Goal: Task Accomplishment & Management: Manage account settings

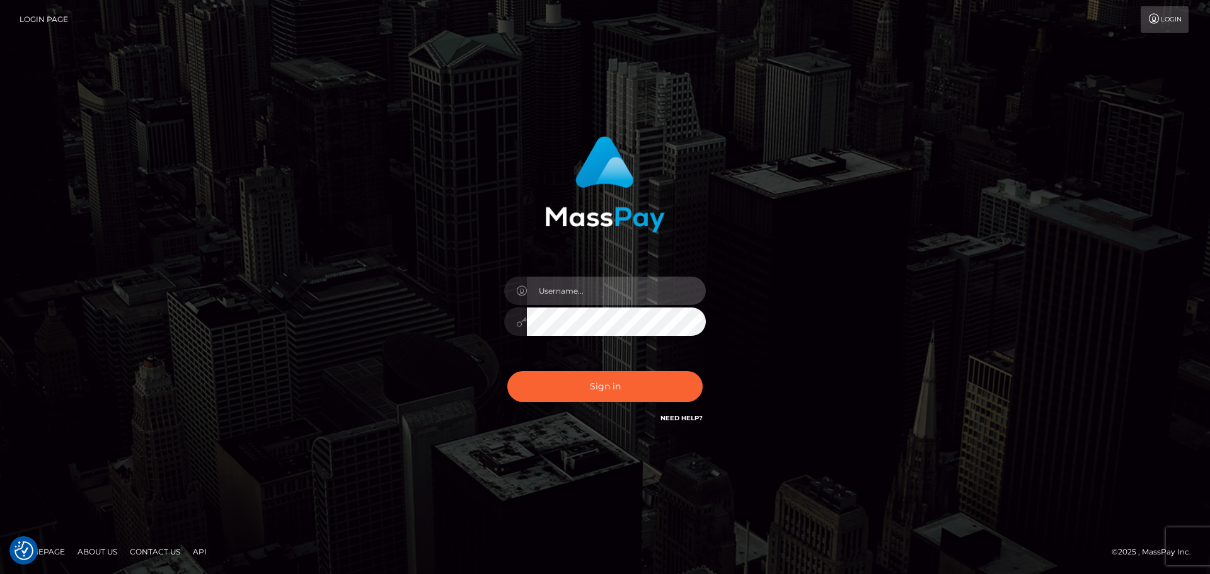
click at [590, 292] on input "text" at bounding box center [616, 291] width 179 height 28
type input "carly.throne"
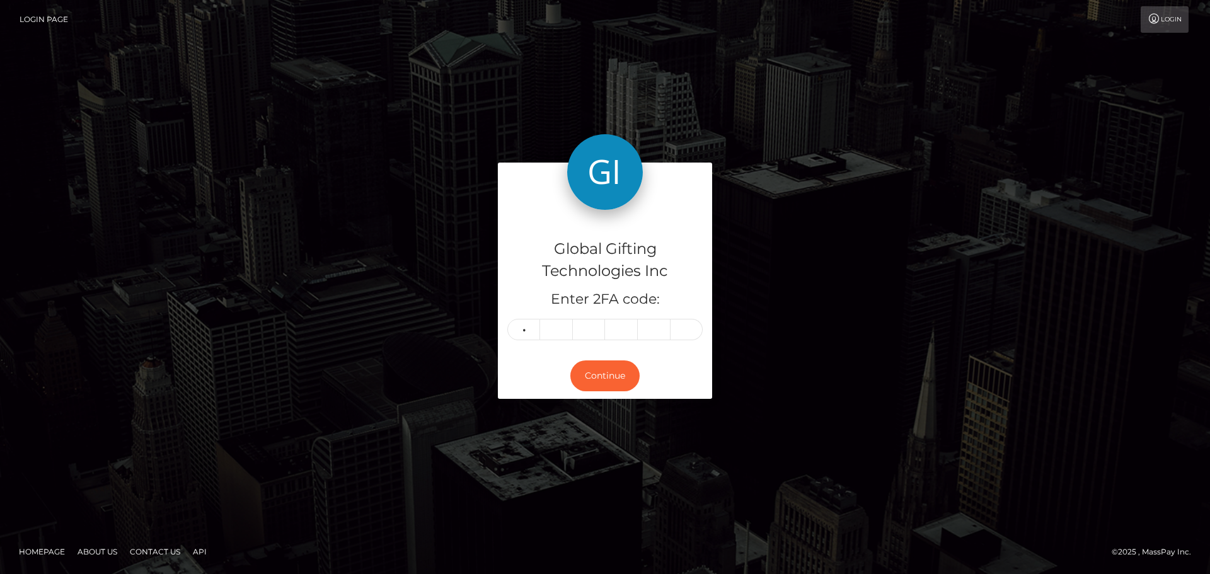
type input "3"
type input "7"
type input "8"
type input "1"
type input "4"
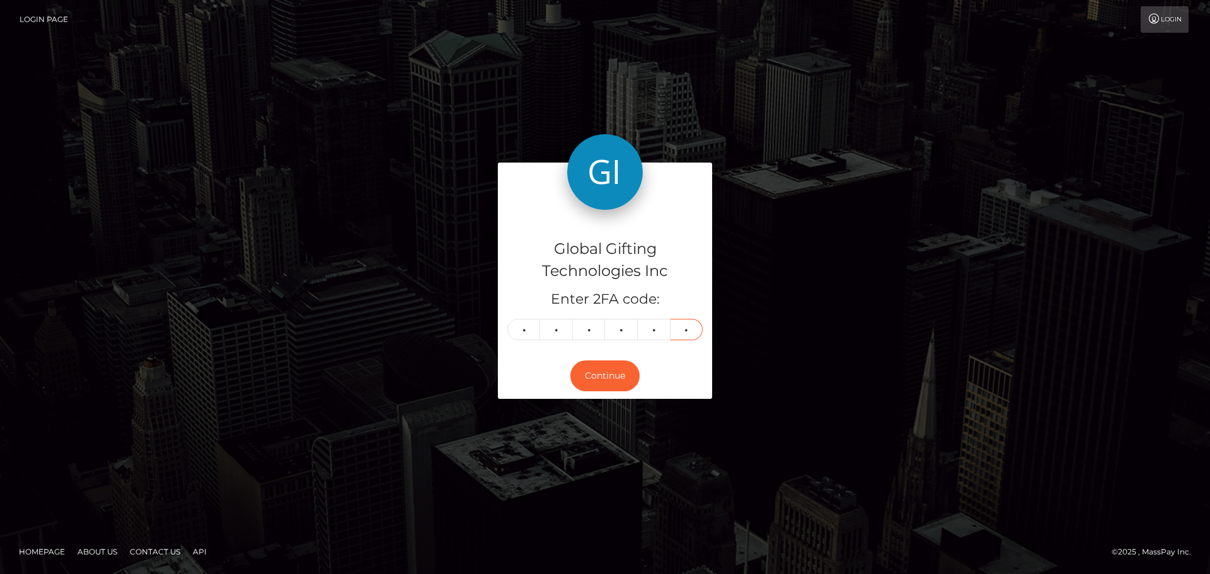
type input "8"
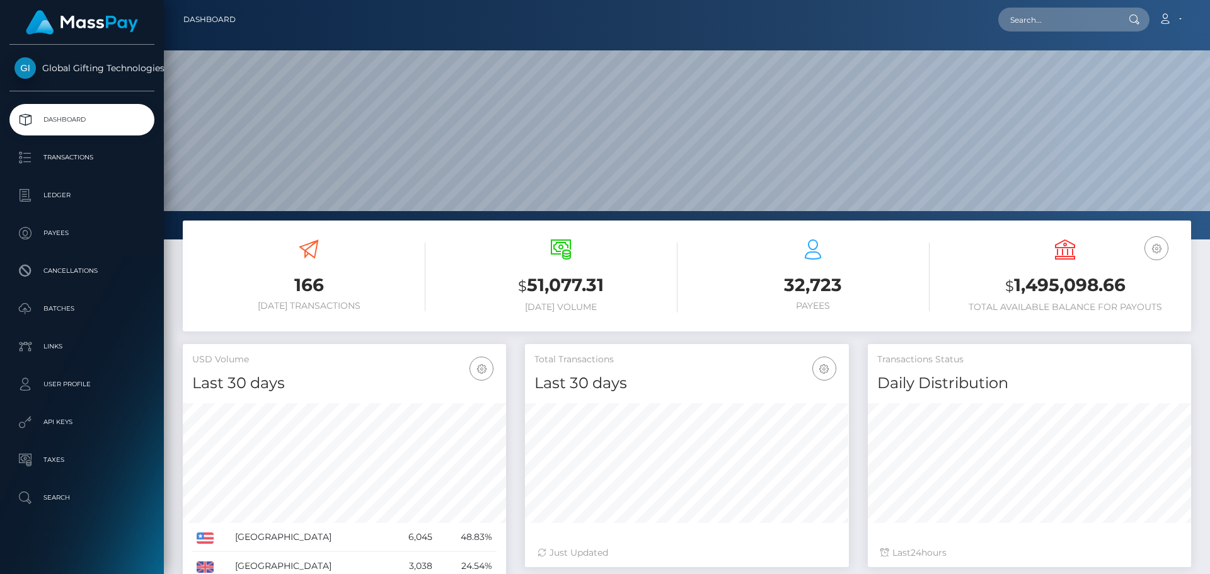
scroll to position [224, 324]
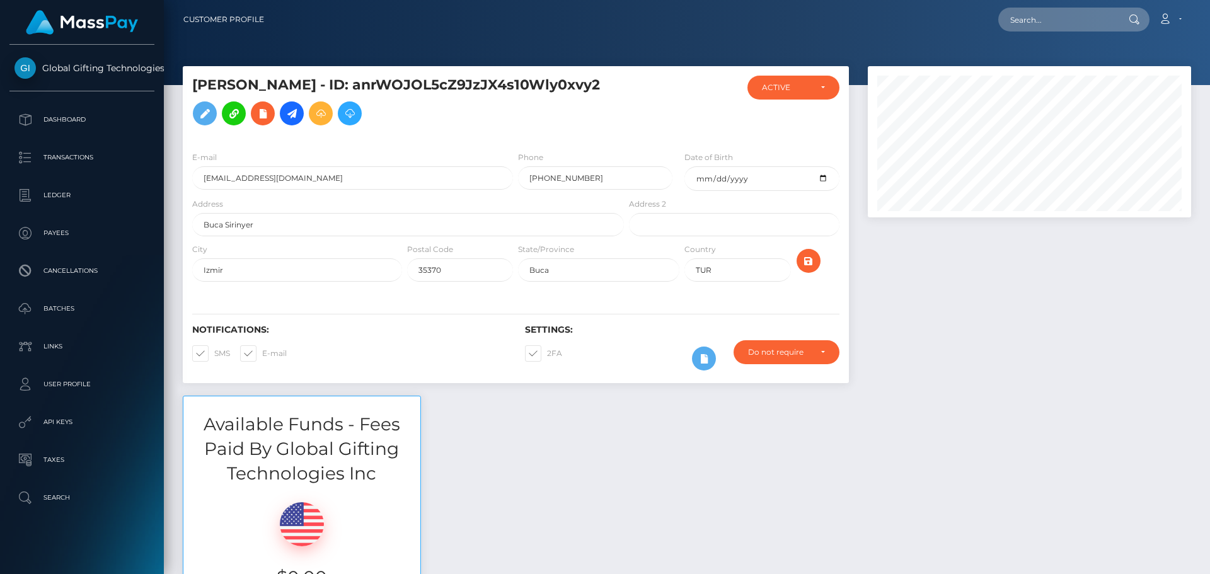
scroll to position [151, 324]
click at [923, 367] on div at bounding box center [1029, 230] width 342 height 329
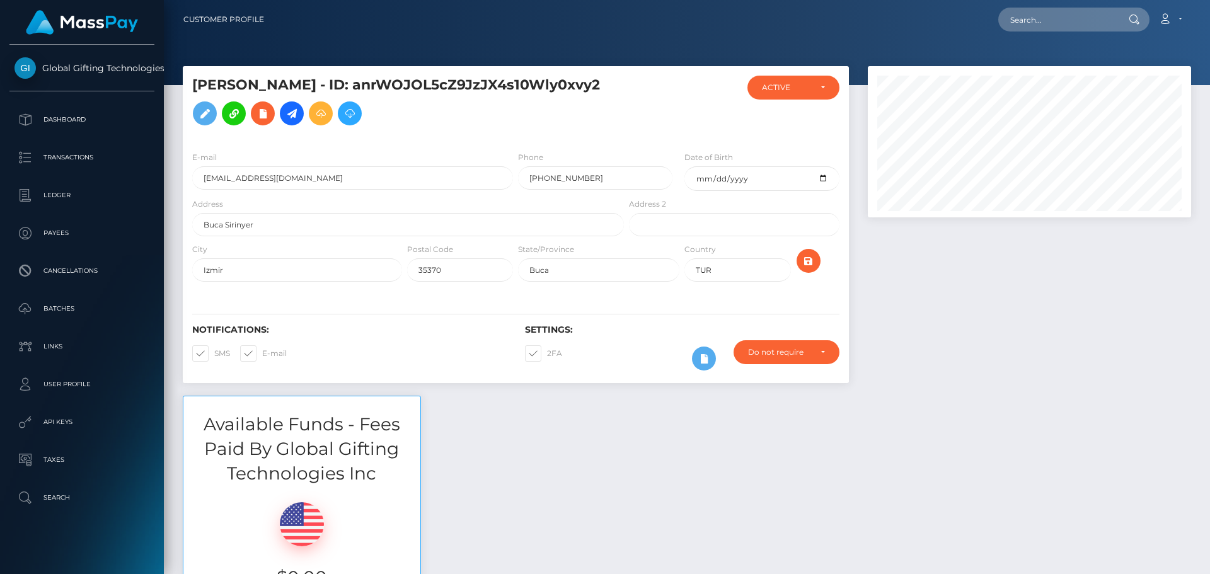
scroll to position [151, 324]
